Goal: Information Seeking & Learning: Learn about a topic

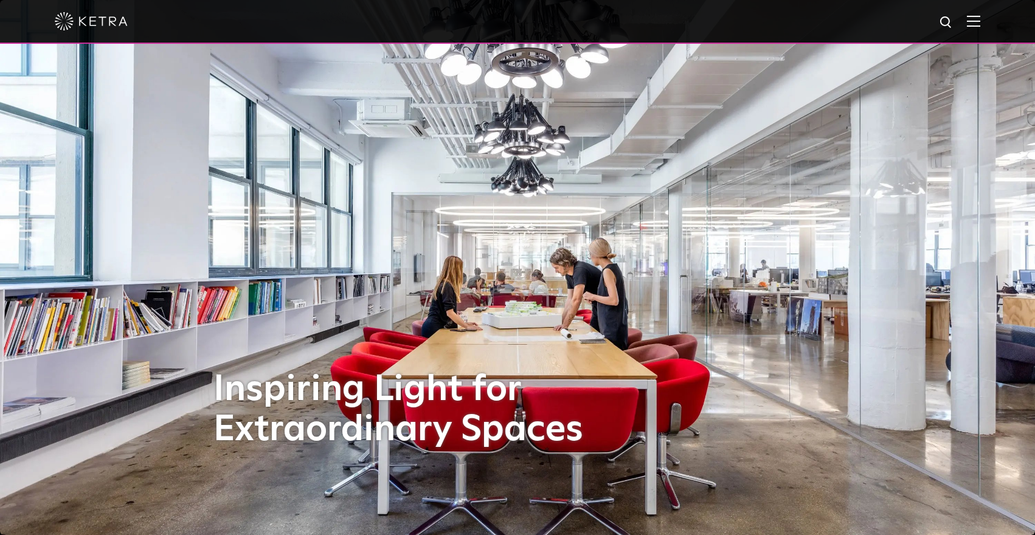
click at [971, 26] on img at bounding box center [972, 21] width 13 height 12
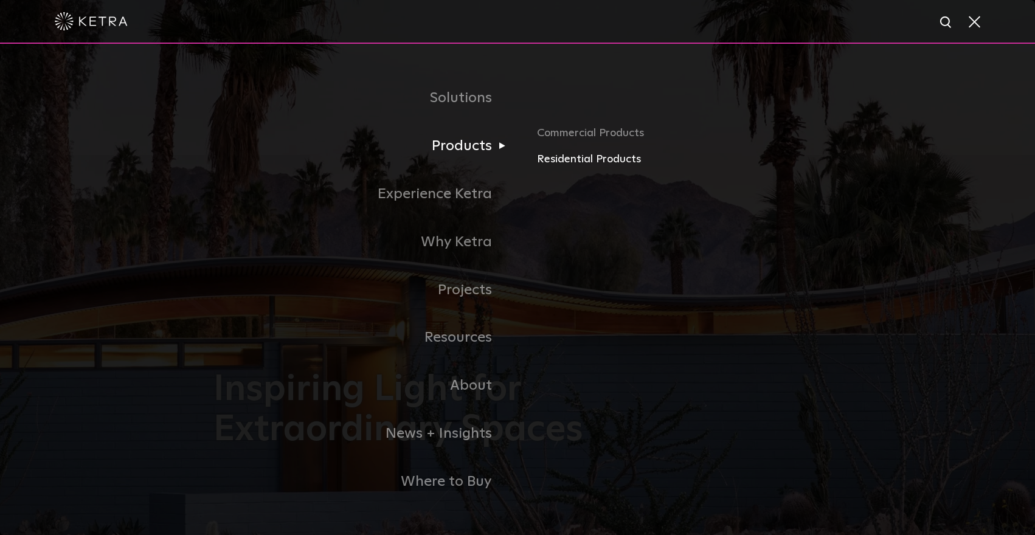
click at [543, 158] on link "Residential Products" at bounding box center [679, 160] width 284 height 18
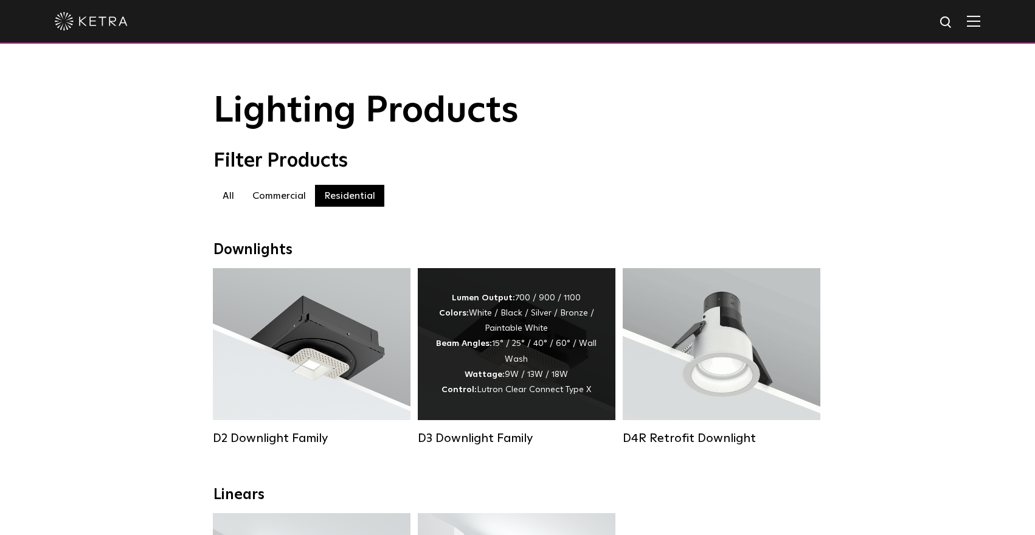
click at [489, 346] on strong "Beam Angles:" at bounding box center [464, 343] width 56 height 9
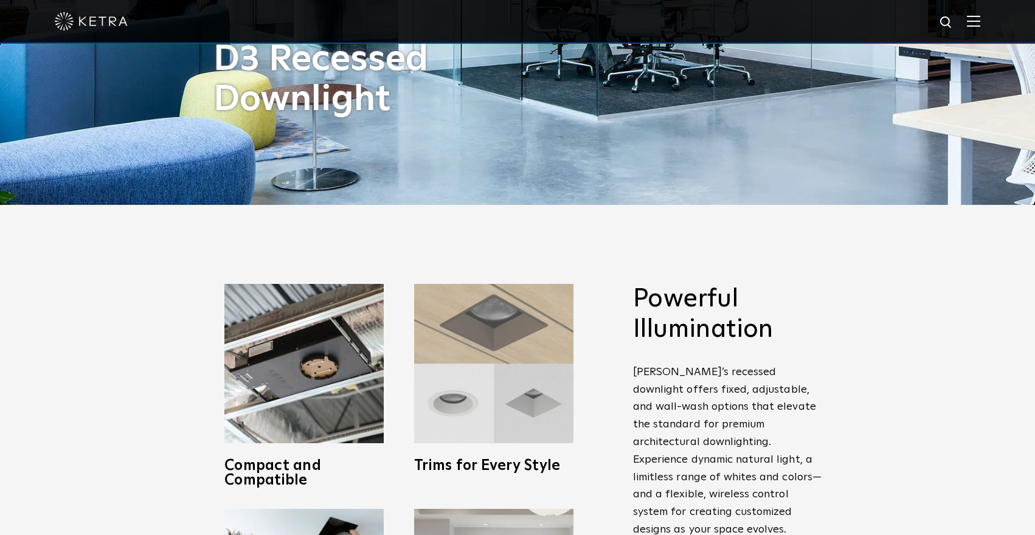
scroll to position [363, 0]
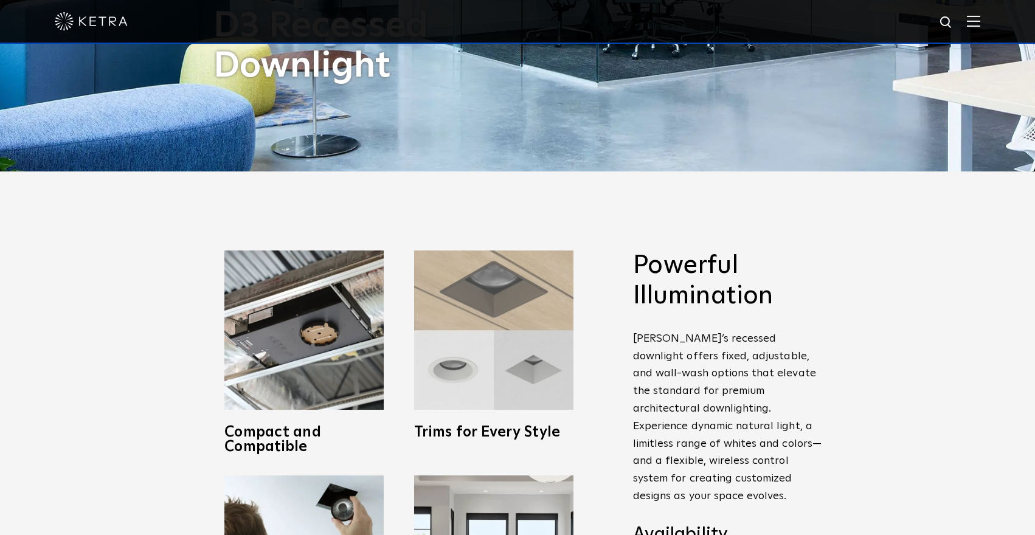
click at [509, 360] on img at bounding box center [493, 329] width 159 height 159
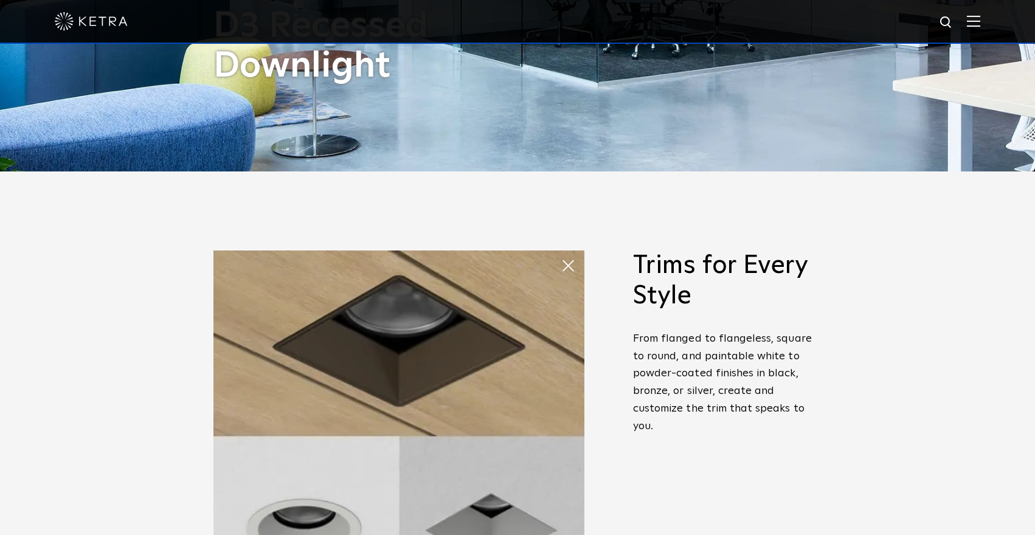
click at [560, 253] on span at bounding box center [560, 253] width 0 height 0
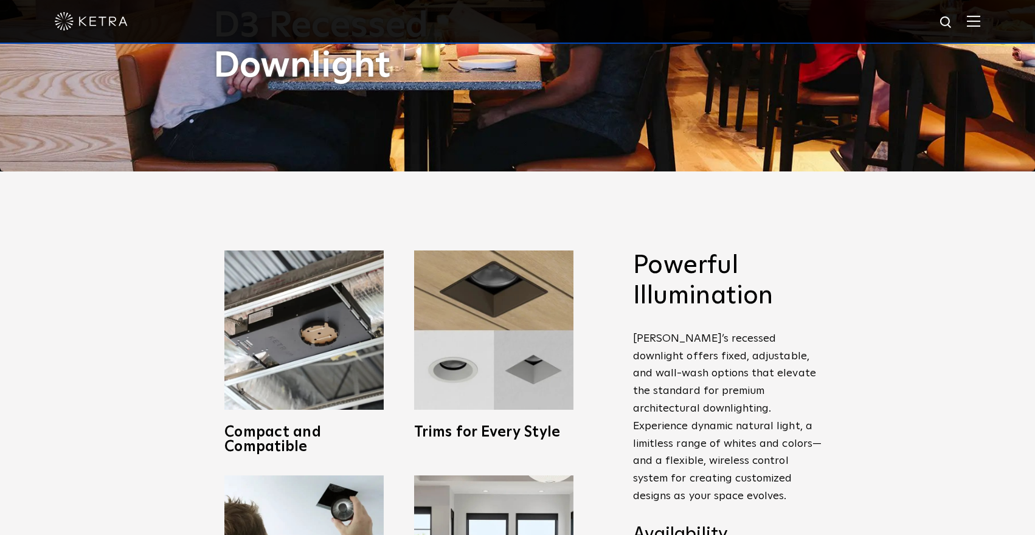
click at [102, 17] on img at bounding box center [91, 21] width 73 height 18
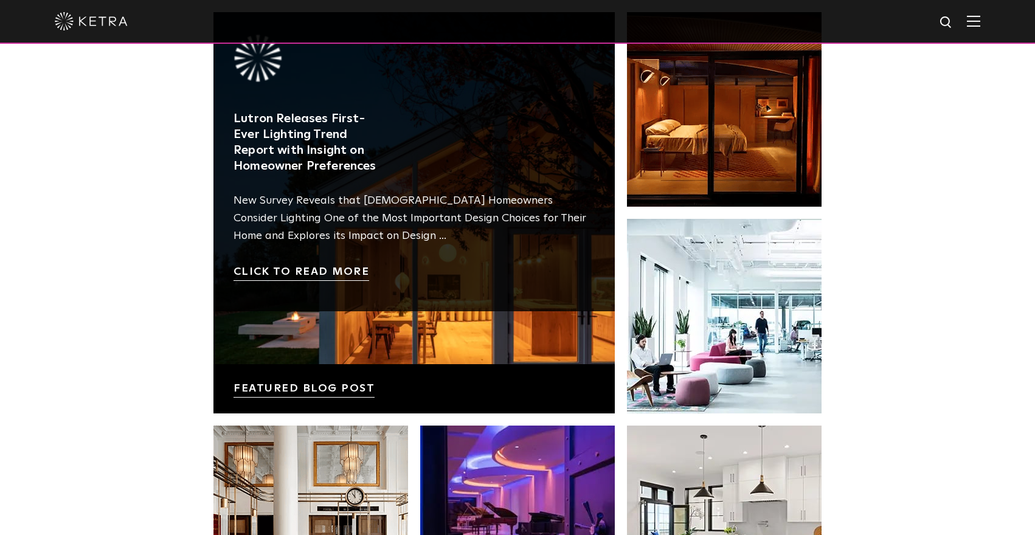
scroll to position [2046, 0]
